Goal: Register for event/course

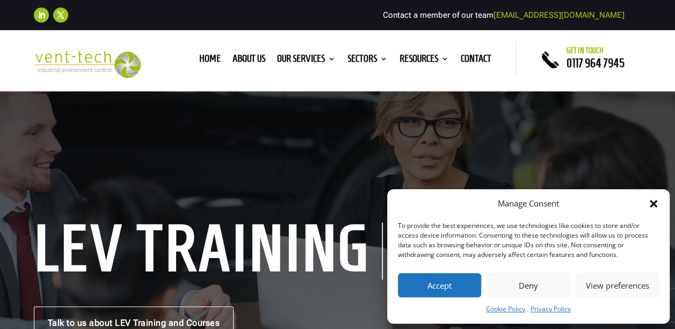
click at [448, 286] on button "Accept" at bounding box center [439, 285] width 83 height 24
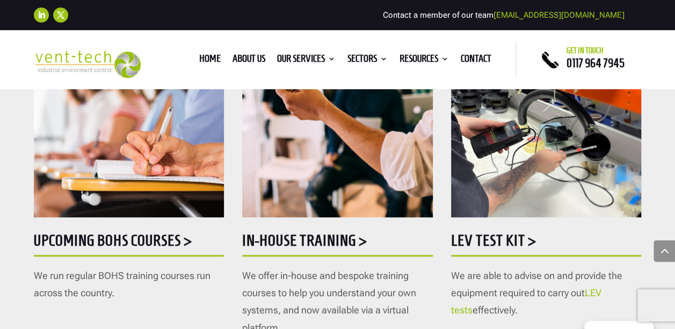
scroll to position [591, 0]
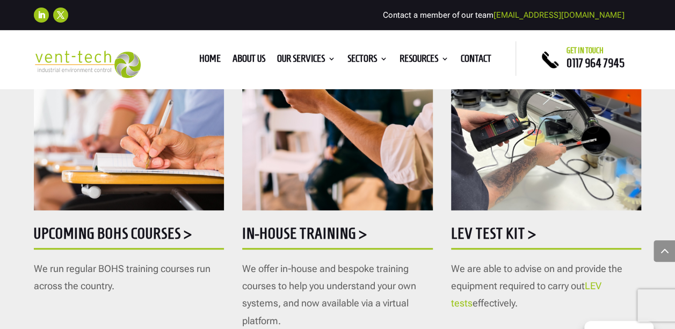
click at [94, 236] on h5 "Upcoming BOHS courses >" at bounding box center [129, 236] width 190 height 21
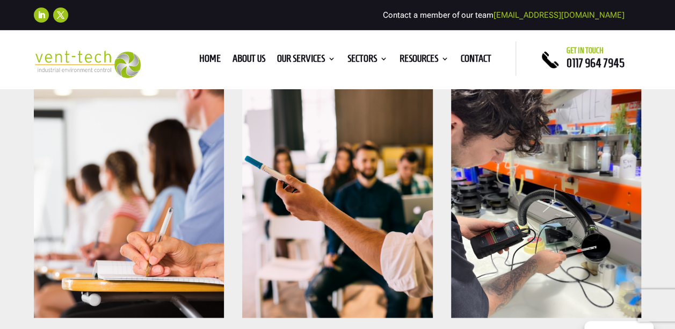
scroll to position [215, 0]
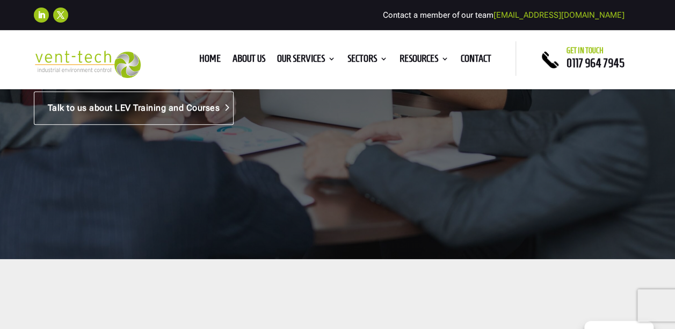
click at [120, 105] on link "Talk to us about LEV Training and Courses" at bounding box center [134, 107] width 200 height 33
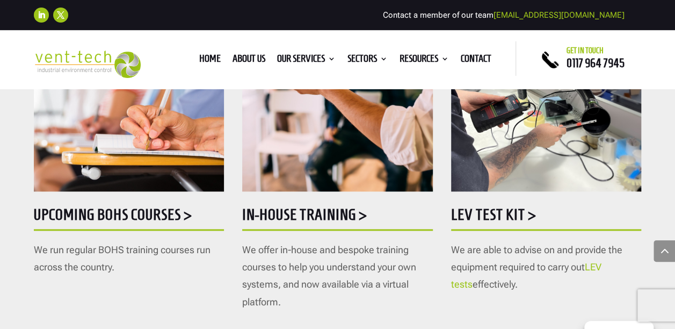
scroll to position [699, 0]
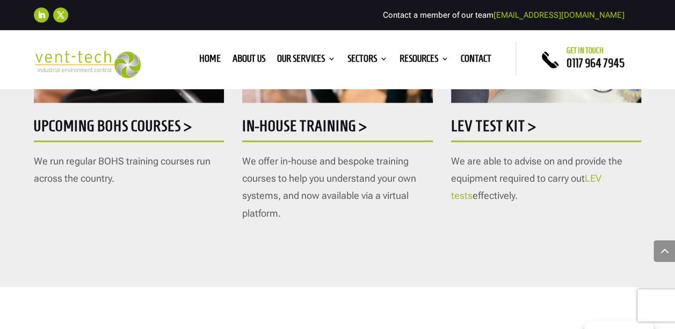
click at [133, 122] on h5 "Upcoming BOHS courses >" at bounding box center [129, 128] width 190 height 21
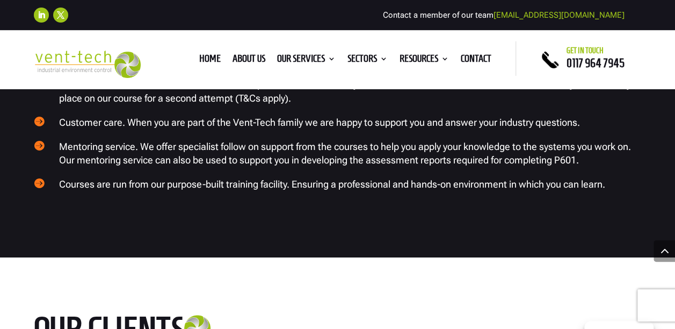
scroll to position [1666, 0]
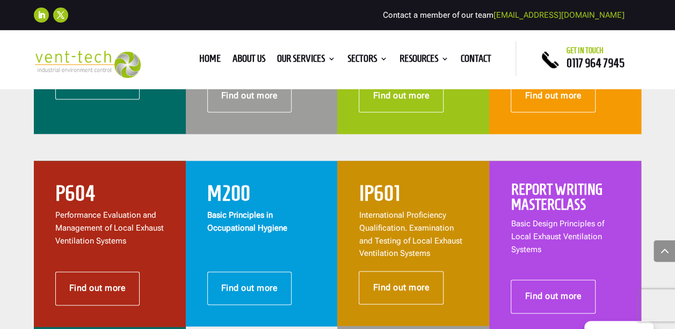
scroll to position [484, 0]
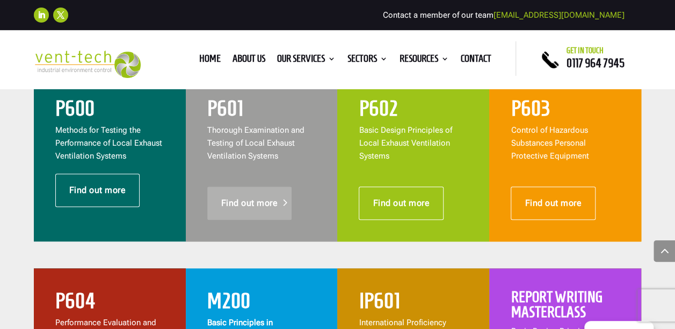
click at [249, 199] on link "Find out more" at bounding box center [249, 202] width 85 height 33
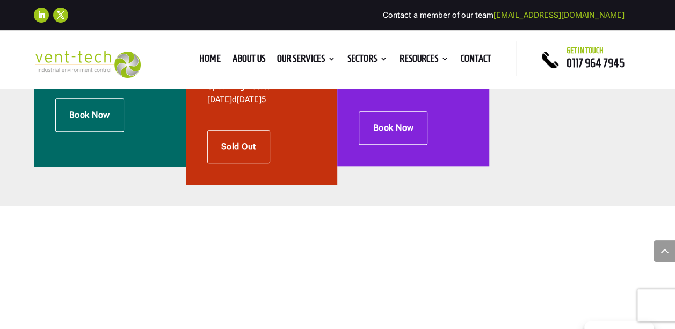
scroll to position [376, 0]
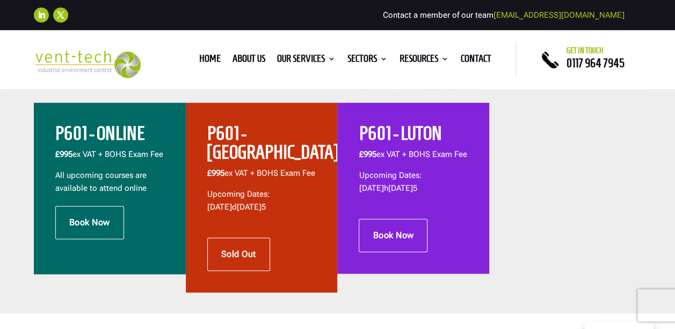
click at [431, 128] on h2 "P601 - LUTON" at bounding box center [413, 136] width 109 height 24
